Goal: Transaction & Acquisition: Purchase product/service

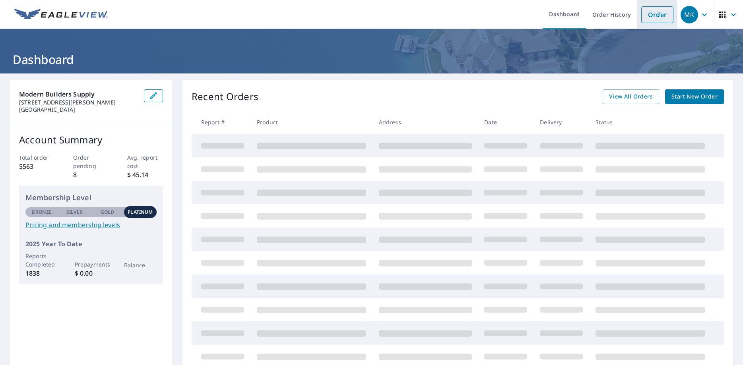
click at [659, 17] on link "Order" at bounding box center [657, 14] width 32 height 17
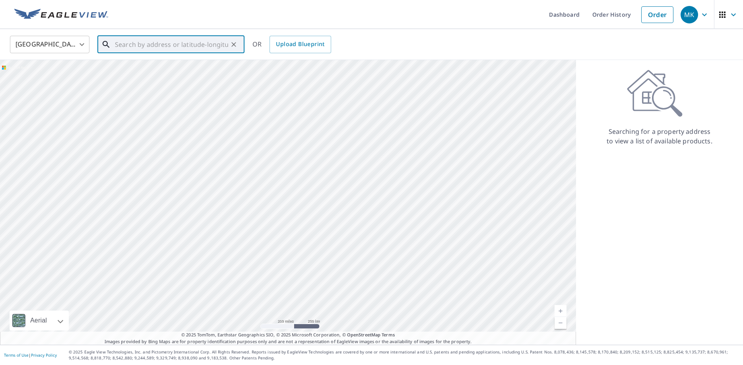
click at [142, 45] on input "text" at bounding box center [171, 44] width 113 height 22
click at [153, 79] on p "[GEOGRAPHIC_DATA]" at bounding box center [175, 76] width 125 height 8
type input "[STREET_ADDRESS]"
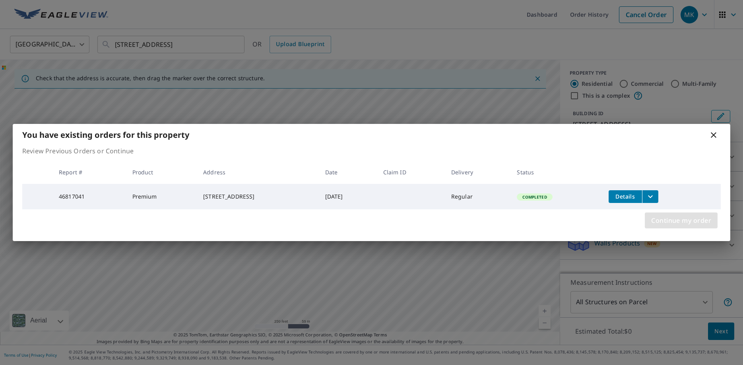
click at [693, 220] on span "Continue my order" at bounding box center [681, 220] width 60 height 11
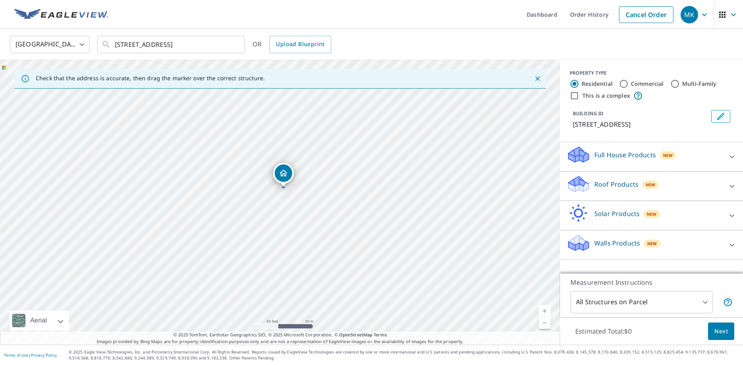
drag, startPoint x: 227, startPoint y: 257, endPoint x: 300, endPoint y: 180, distance: 106.0
click at [300, 180] on div "[STREET_ADDRESS]" at bounding box center [280, 202] width 560 height 285
drag, startPoint x: 283, startPoint y: 211, endPoint x: 290, endPoint y: 174, distance: 37.7
click at [290, 174] on div "[STREET_ADDRESS]" at bounding box center [280, 202] width 560 height 285
drag, startPoint x: 278, startPoint y: 164, endPoint x: 277, endPoint y: 182, distance: 17.9
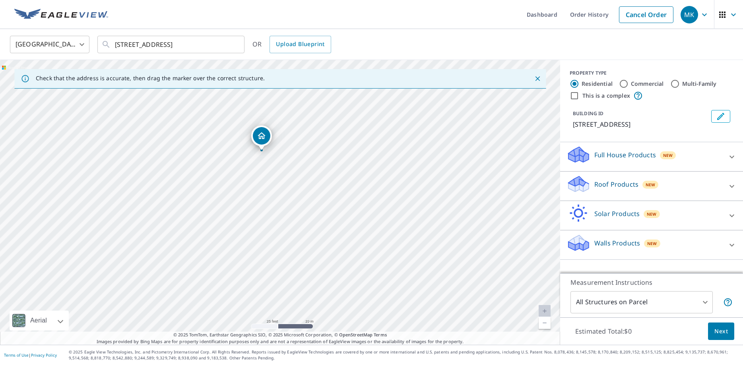
click at [277, 182] on div "[STREET_ADDRESS]" at bounding box center [280, 202] width 560 height 285
drag, startPoint x: 262, startPoint y: 153, endPoint x: 246, endPoint y: 162, distance: 19.0
click at [246, 162] on div "[STREET_ADDRESS]" at bounding box center [280, 202] width 560 height 285
click at [632, 186] on p "Roof Products" at bounding box center [616, 185] width 44 height 10
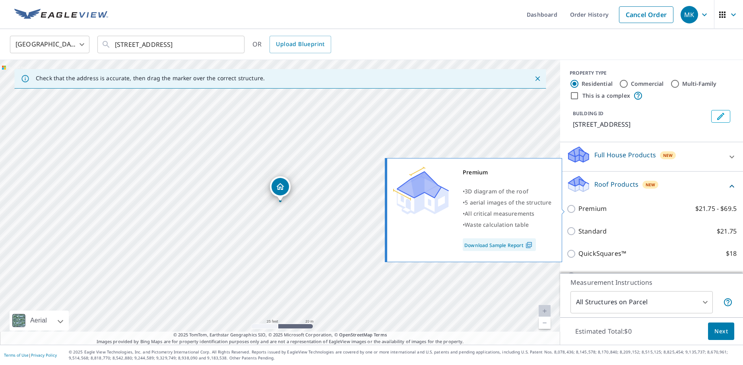
click at [582, 208] on p "Premium" at bounding box center [592, 209] width 28 height 10
click at [578, 208] on input "Premium $21.75 - $69.5" at bounding box center [572, 209] width 12 height 10
checkbox input "true"
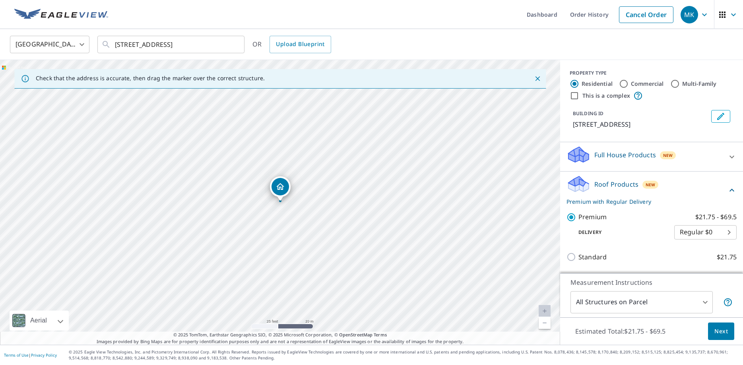
click at [572, 97] on input "This is a complex" at bounding box center [575, 96] width 10 height 10
checkbox input "true"
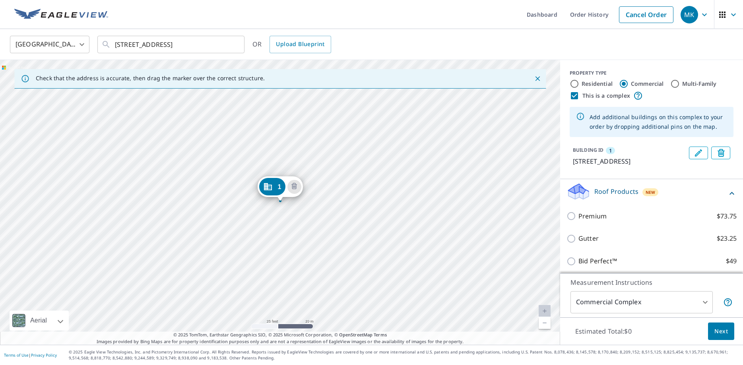
radio input "false"
radio input "true"
type input "4"
click at [574, 85] on input "Residential" at bounding box center [575, 84] width 10 height 10
radio input "true"
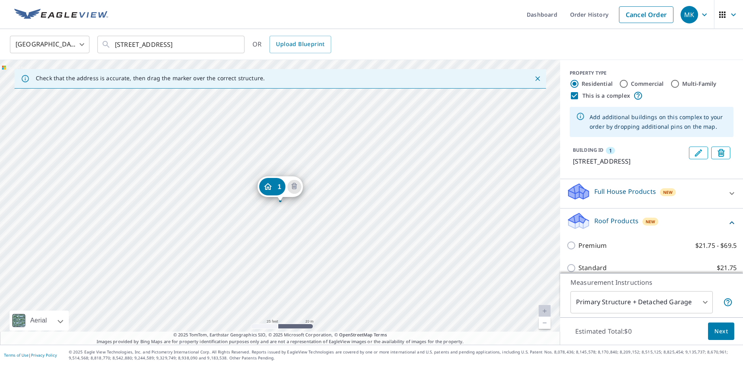
type input "1"
click at [573, 97] on input "This is a complex" at bounding box center [575, 96] width 10 height 10
checkbox input "false"
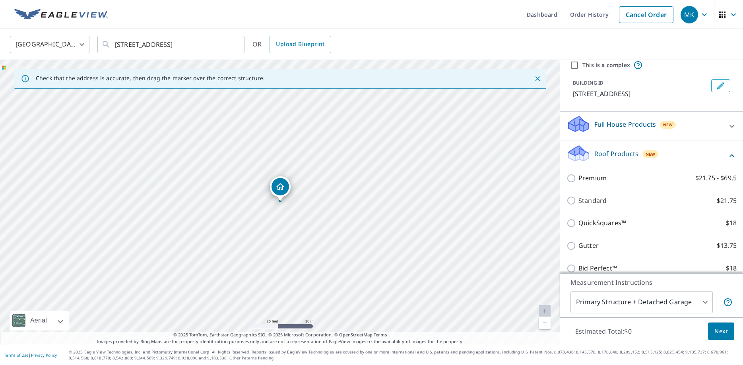
scroll to position [52, 0]
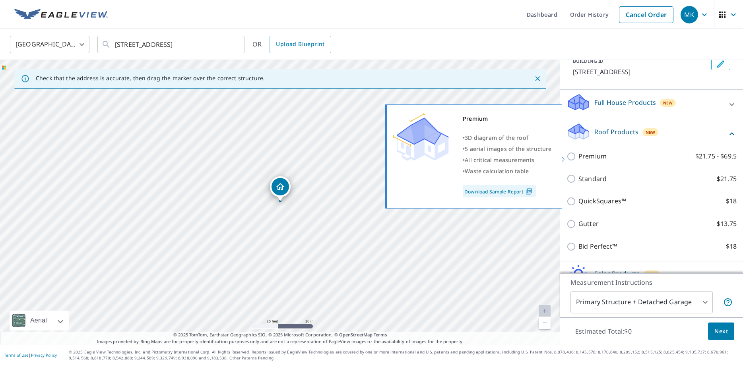
click at [589, 157] on p "Premium" at bounding box center [592, 156] width 28 height 10
click at [578, 157] on input "Premium $21.75 - $69.5" at bounding box center [572, 157] width 12 height 10
checkbox input "true"
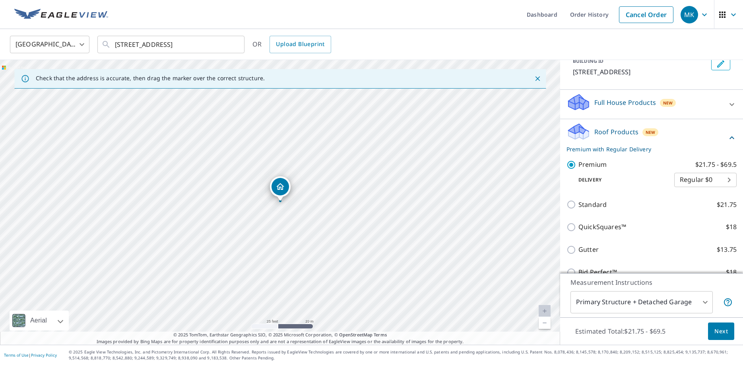
click at [658, 295] on body "MK MK Dashboard Order History Cancel Order MK United States US ​ [STREET_ADDRES…" at bounding box center [371, 182] width 743 height 365
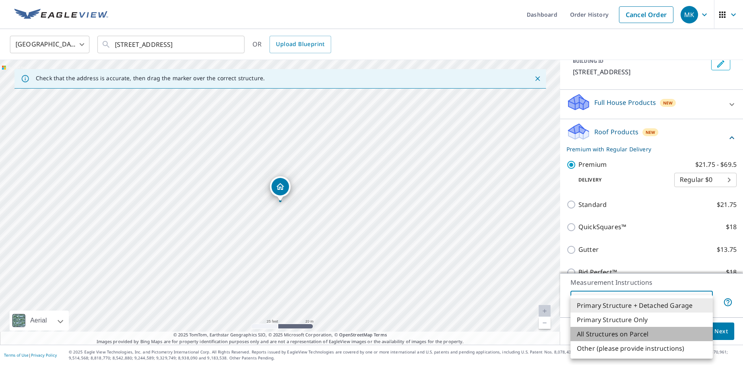
click at [630, 335] on li "All Structures on Parcel" at bounding box center [641, 334] width 142 height 14
type input "3"
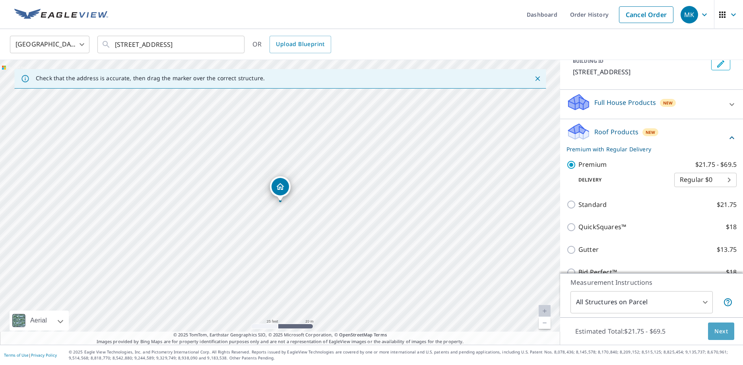
click at [722, 334] on span "Next" at bounding box center [721, 332] width 14 height 10
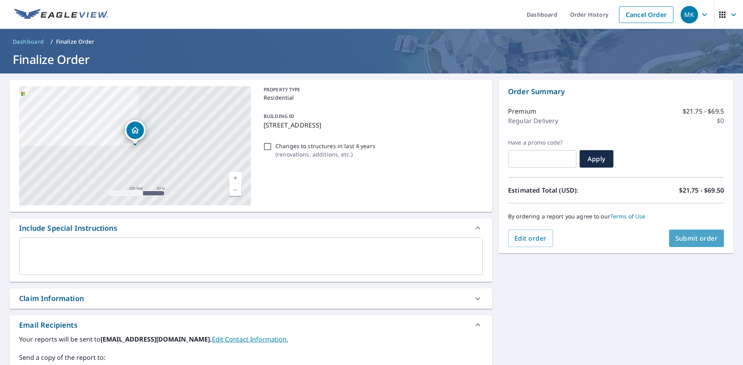
click at [700, 242] on span "Submit order" at bounding box center [696, 238] width 43 height 9
checkbox input "true"
